Goal: Transaction & Acquisition: Purchase product/service

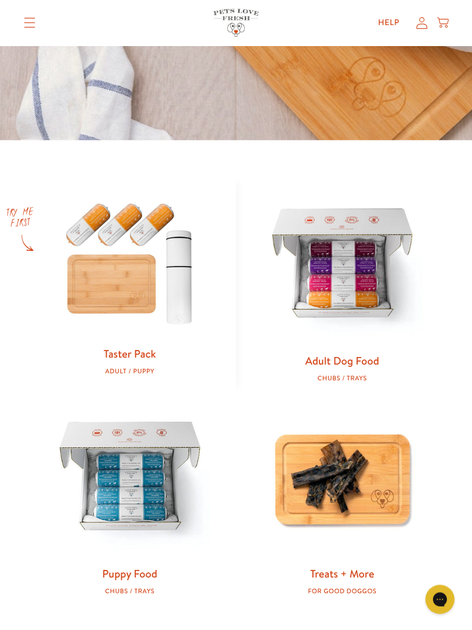
scroll to position [357, 0]
click at [124, 301] on img at bounding box center [131, 261] width 176 height 168
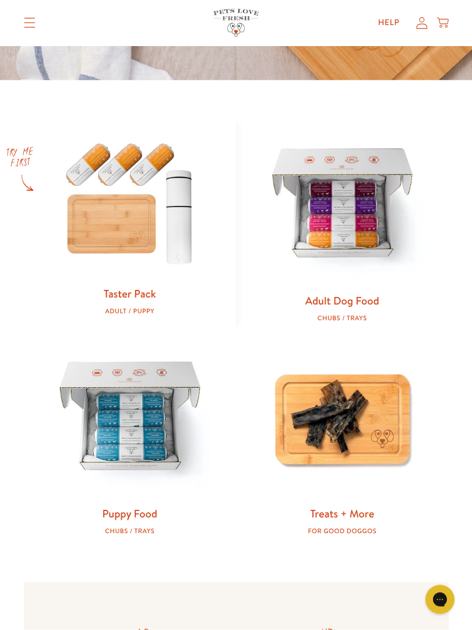
scroll to position [405, 0]
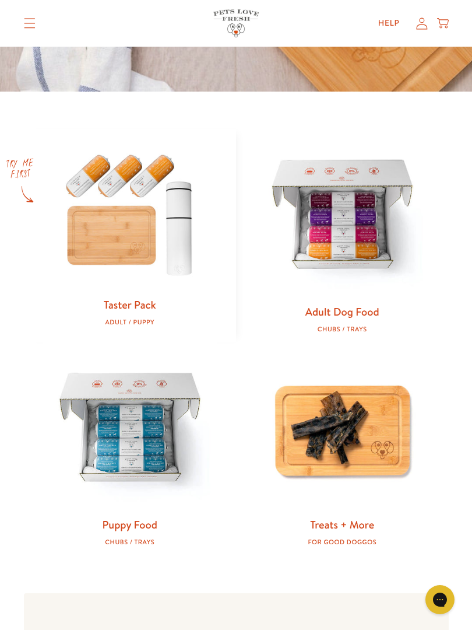
click at [355, 231] on img at bounding box center [343, 217] width 176 height 176
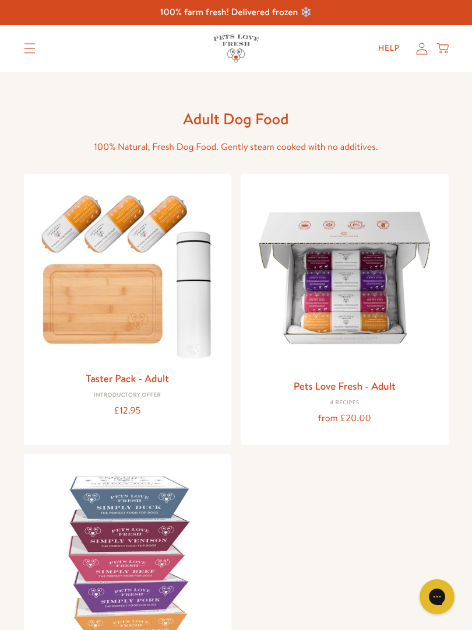
click at [341, 312] on img at bounding box center [345, 278] width 190 height 190
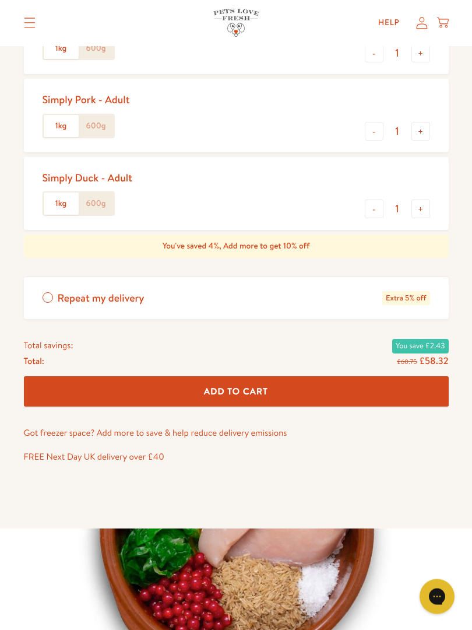
scroll to position [661, 0]
